Goal: Task Accomplishment & Management: Manage account settings

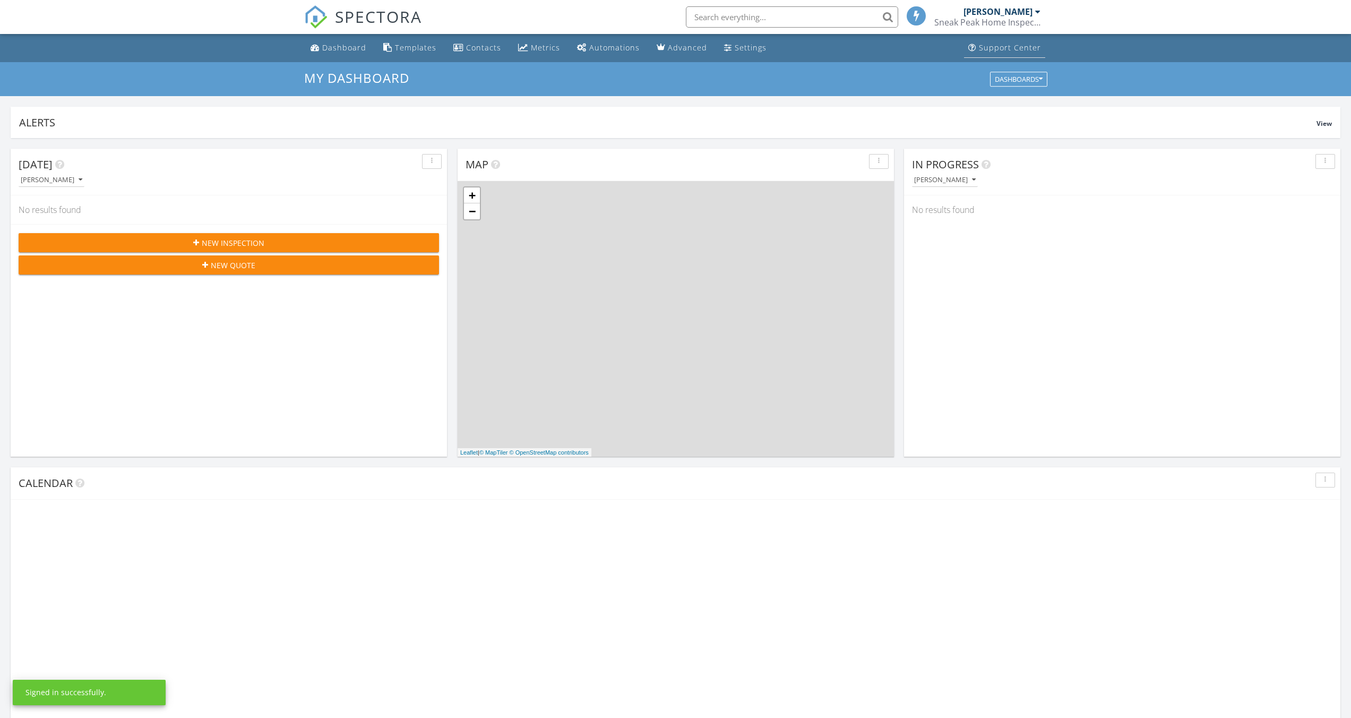
scroll to position [5, 5]
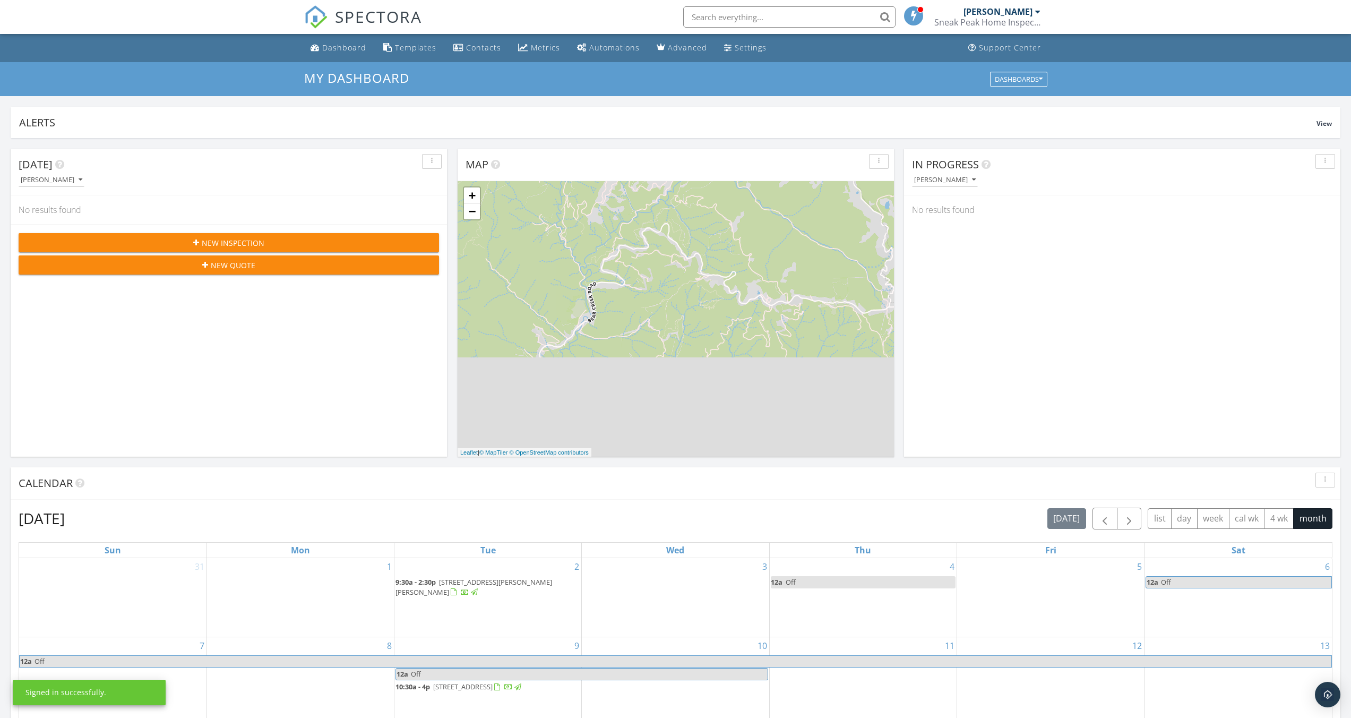
click at [1026, 14] on div "[PERSON_NAME]" at bounding box center [998, 11] width 69 height 11
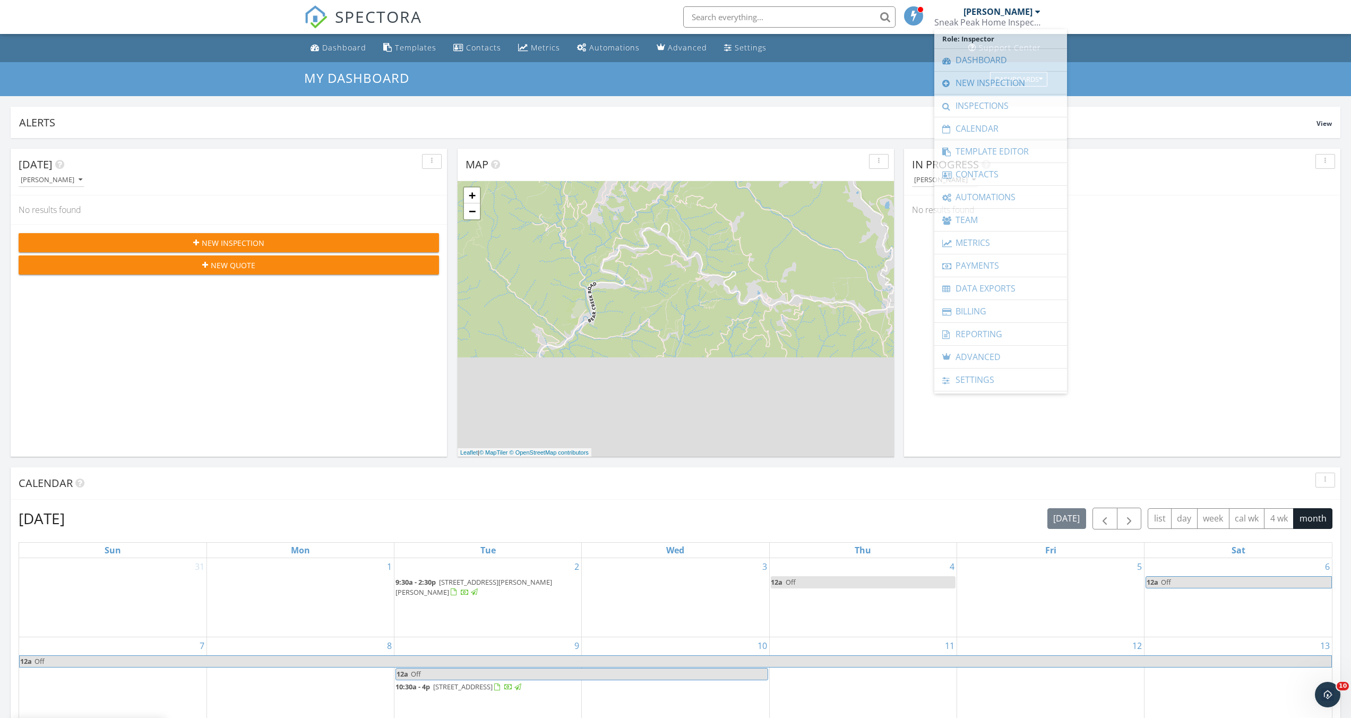
scroll to position [0, 0]
click at [741, 46] on div "Settings" at bounding box center [751, 47] width 32 height 10
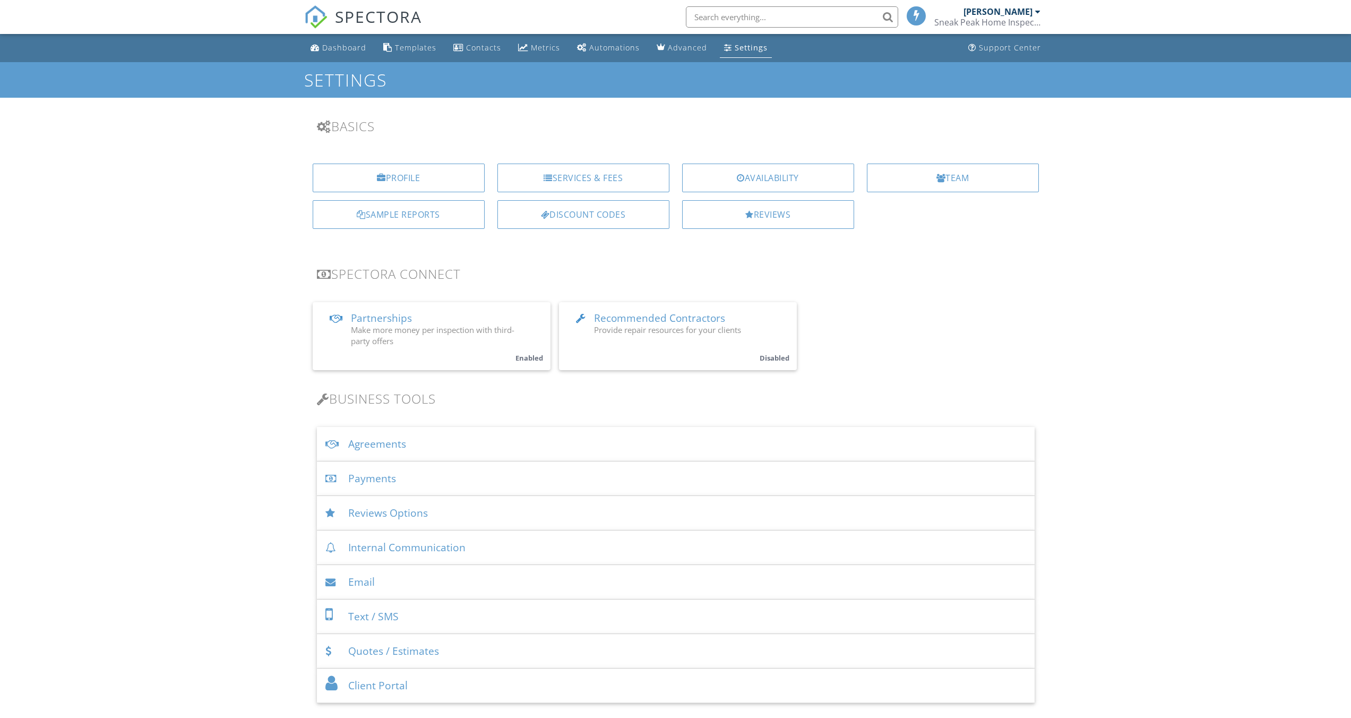
click at [372, 479] on div "Payments" at bounding box center [676, 478] width 718 height 35
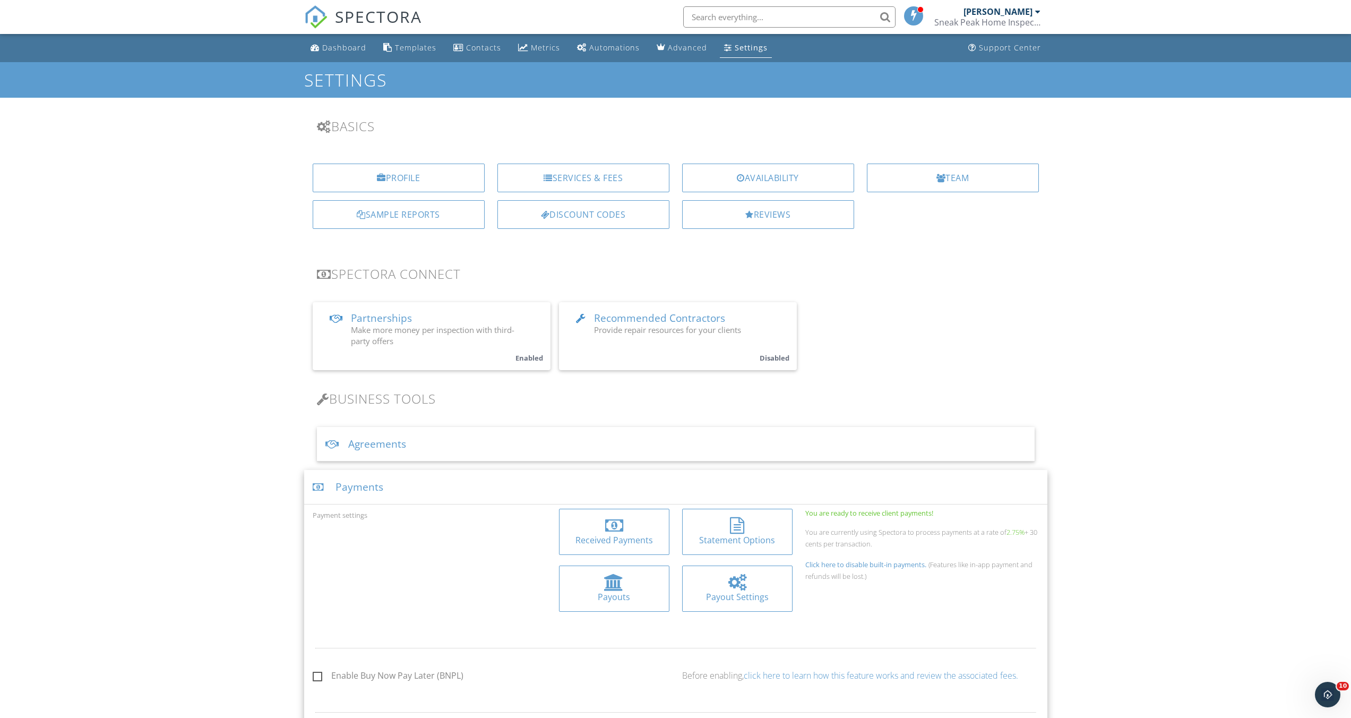
click at [734, 585] on div at bounding box center [737, 582] width 18 height 17
